Goal: Transaction & Acquisition: Purchase product/service

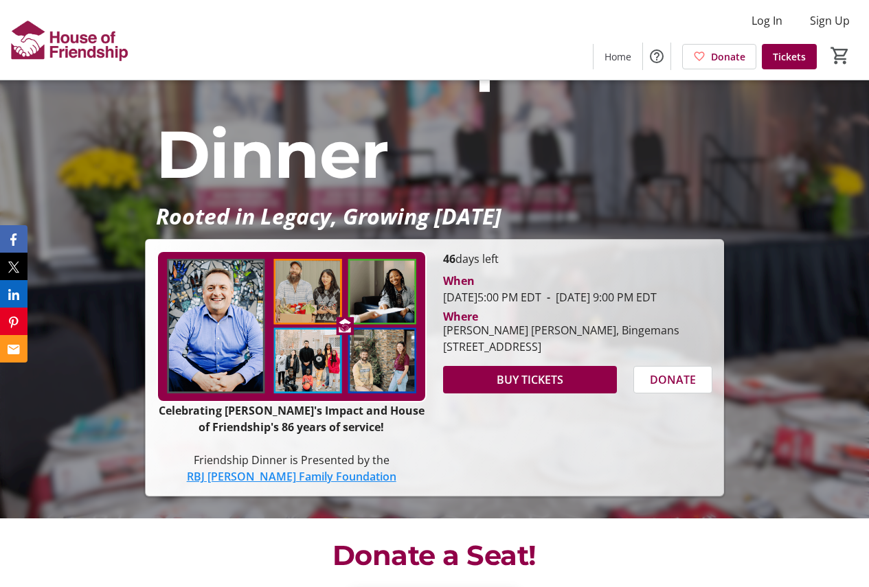
scroll to position [206, 0]
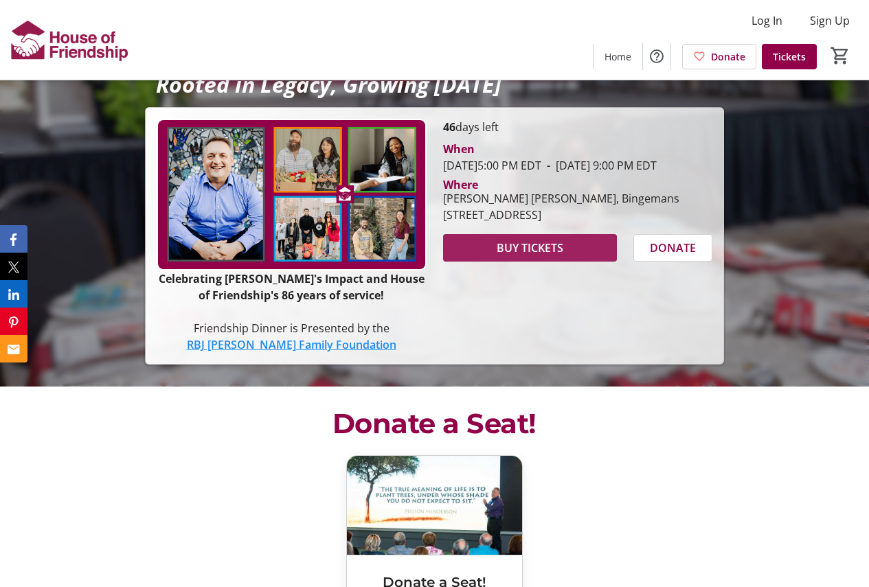
click at [526, 256] on span "BUY TICKETS" at bounding box center [530, 248] width 67 height 16
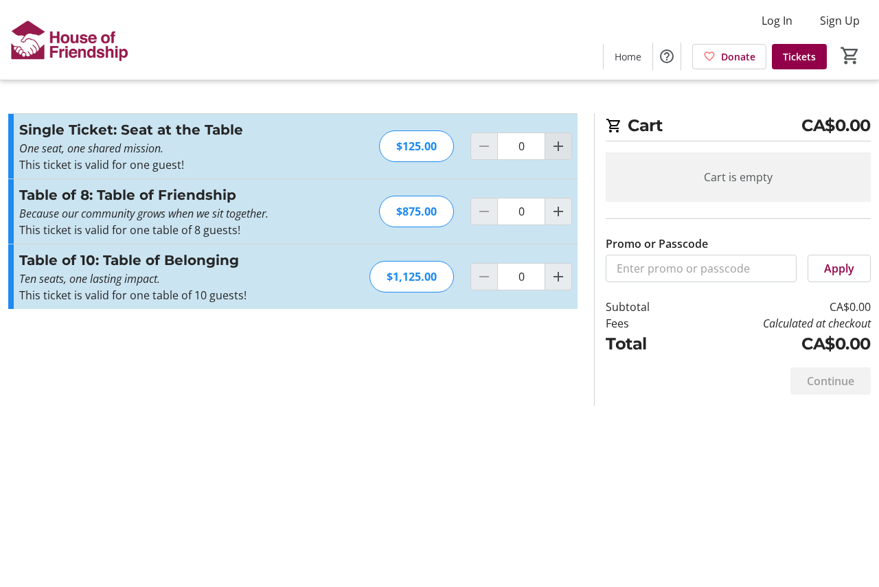
click at [566, 145] on mat-icon "Increment by one" at bounding box center [558, 146] width 16 height 16
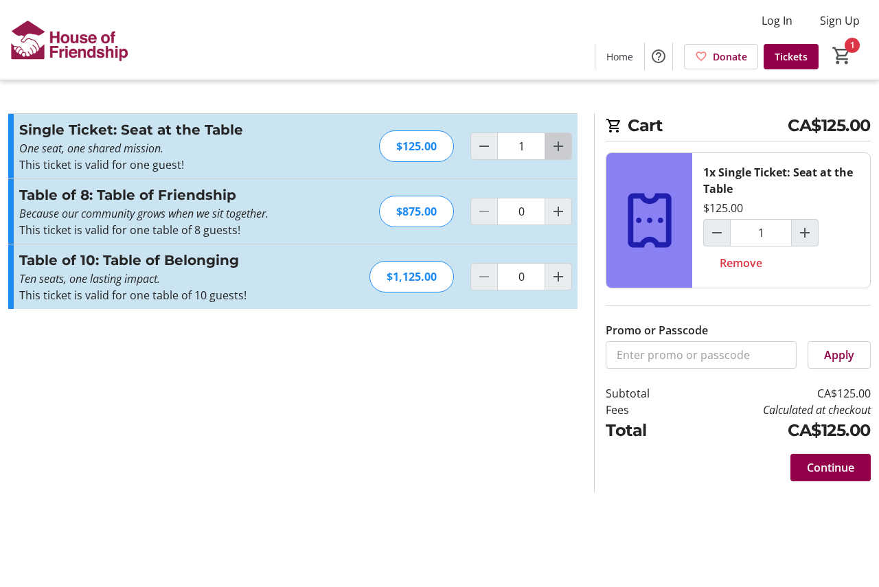
click at [566, 145] on mat-icon "Increment by one" at bounding box center [558, 146] width 16 height 16
type input "2"
click at [830, 467] on span "Continue" at bounding box center [830, 468] width 47 height 16
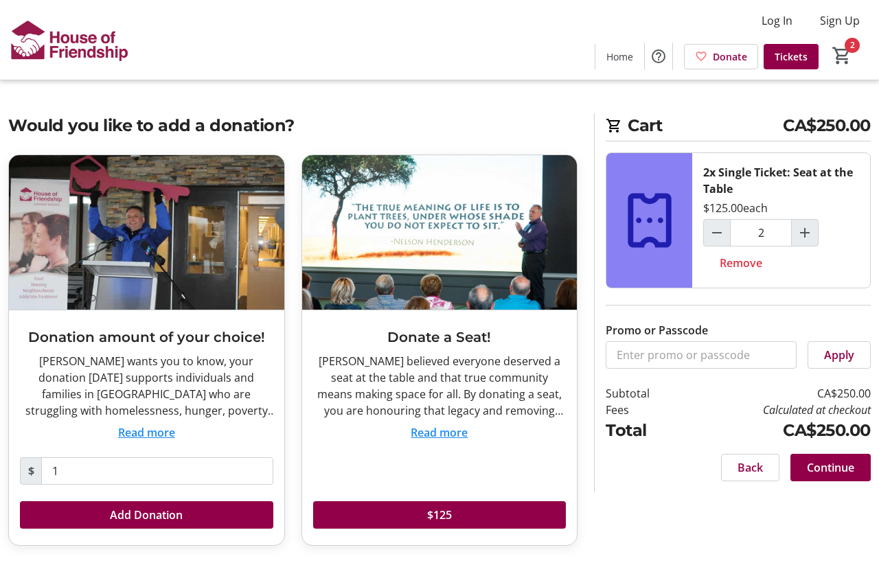
click at [438, 430] on button "Read more" at bounding box center [439, 432] width 57 height 16
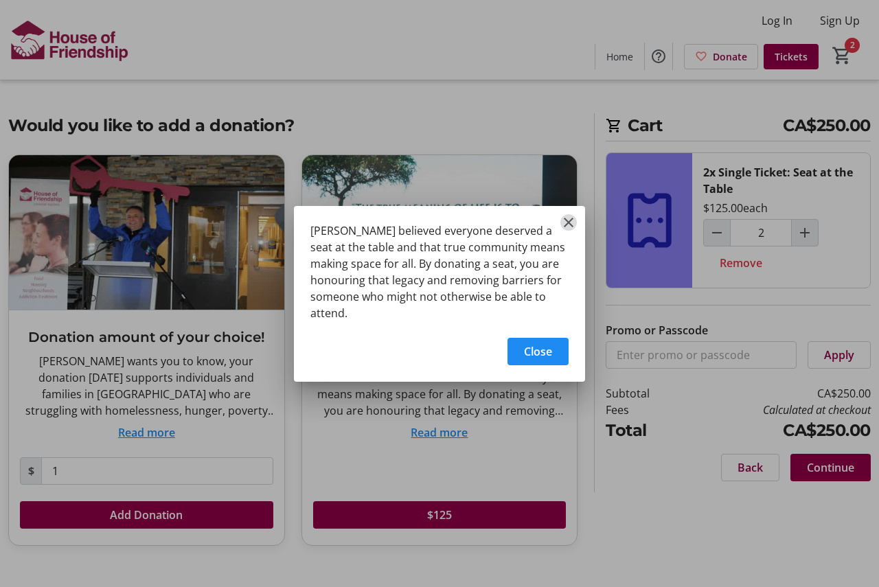
click at [566, 220] on mat-icon "Close" at bounding box center [568, 222] width 16 height 16
